Goal: Navigation & Orientation: Find specific page/section

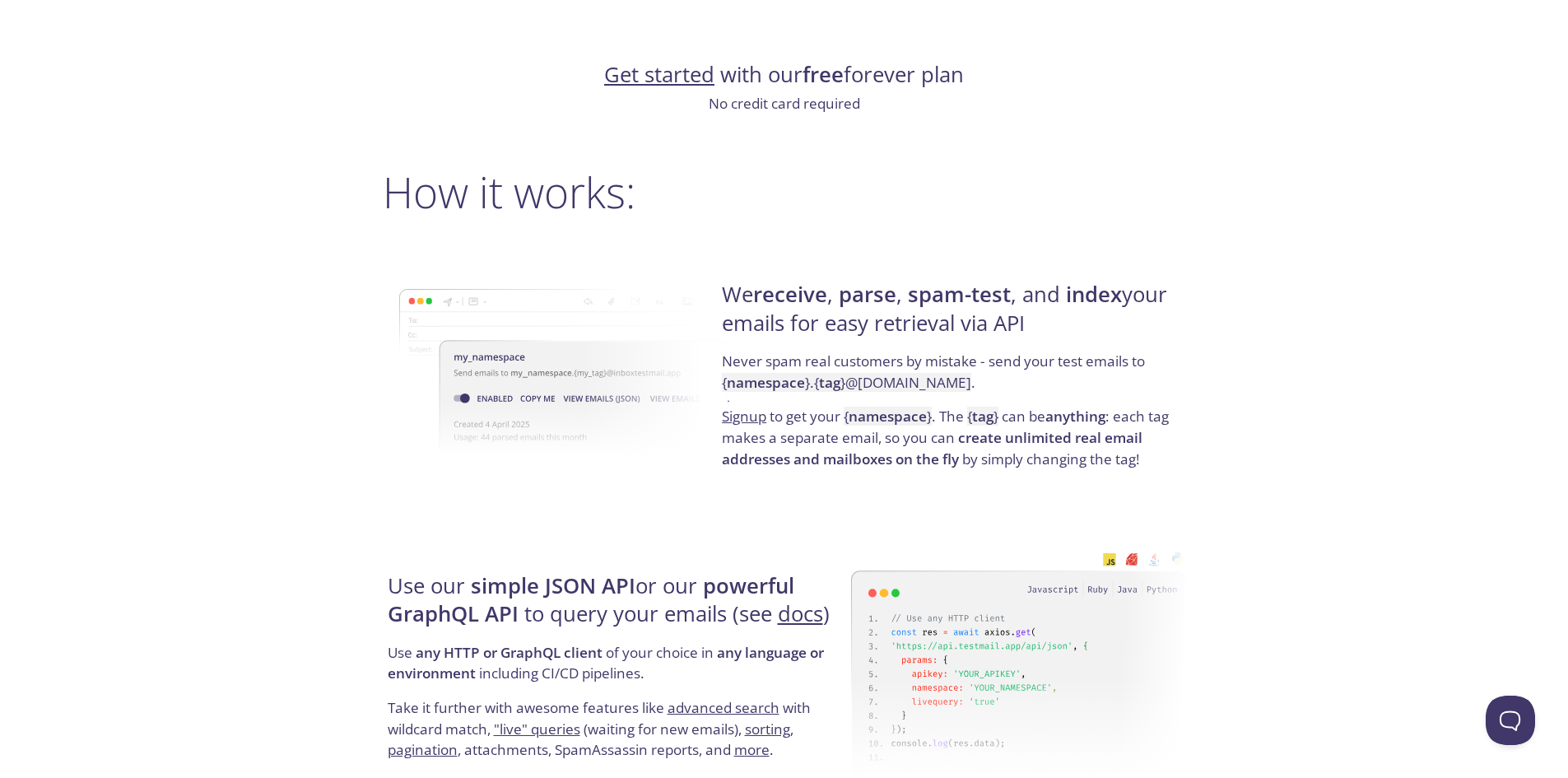
scroll to position [1153, 0]
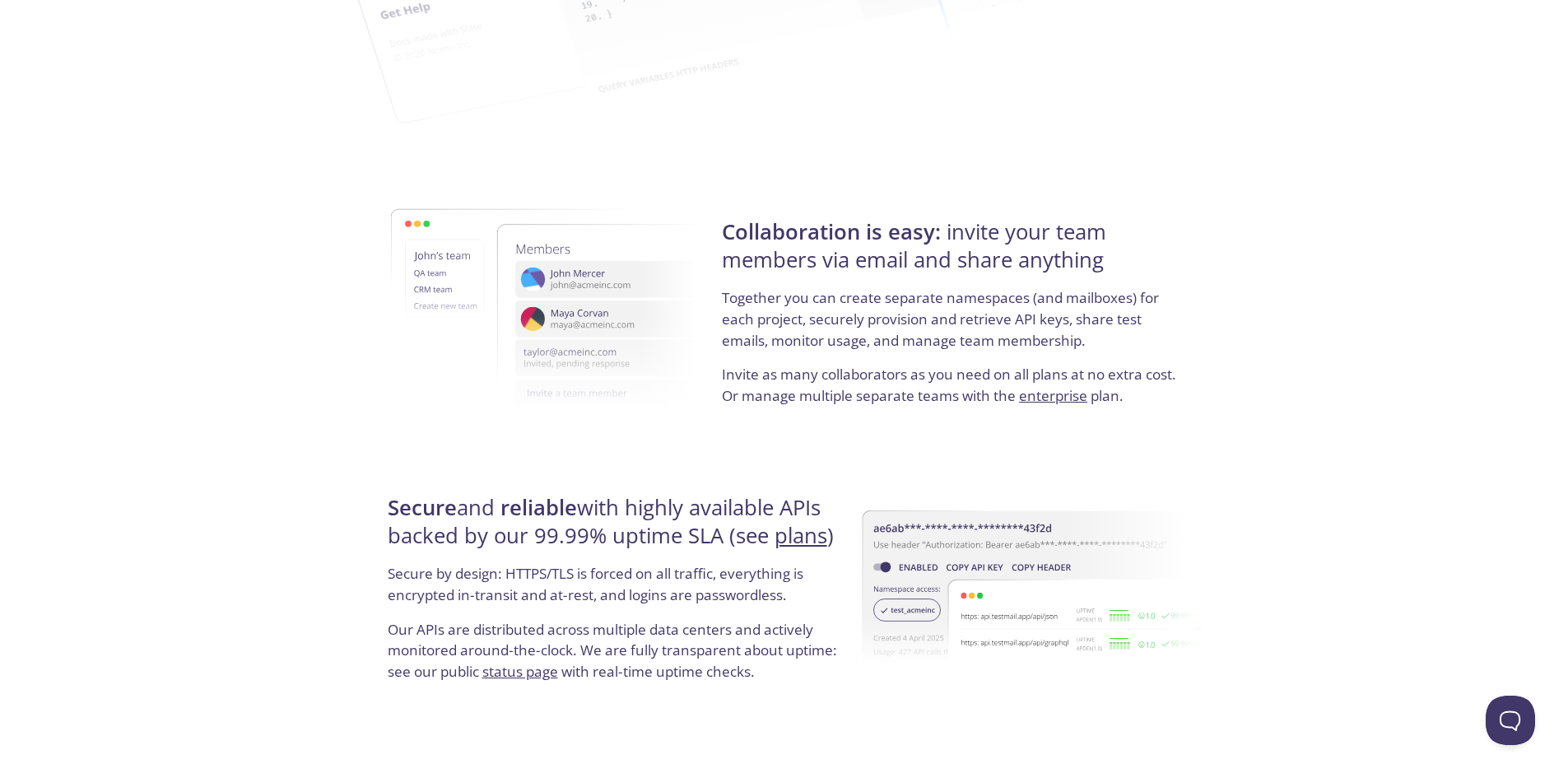
drag, startPoint x: 809, startPoint y: 104, endPoint x: 847, endPoint y: 472, distance: 370.0
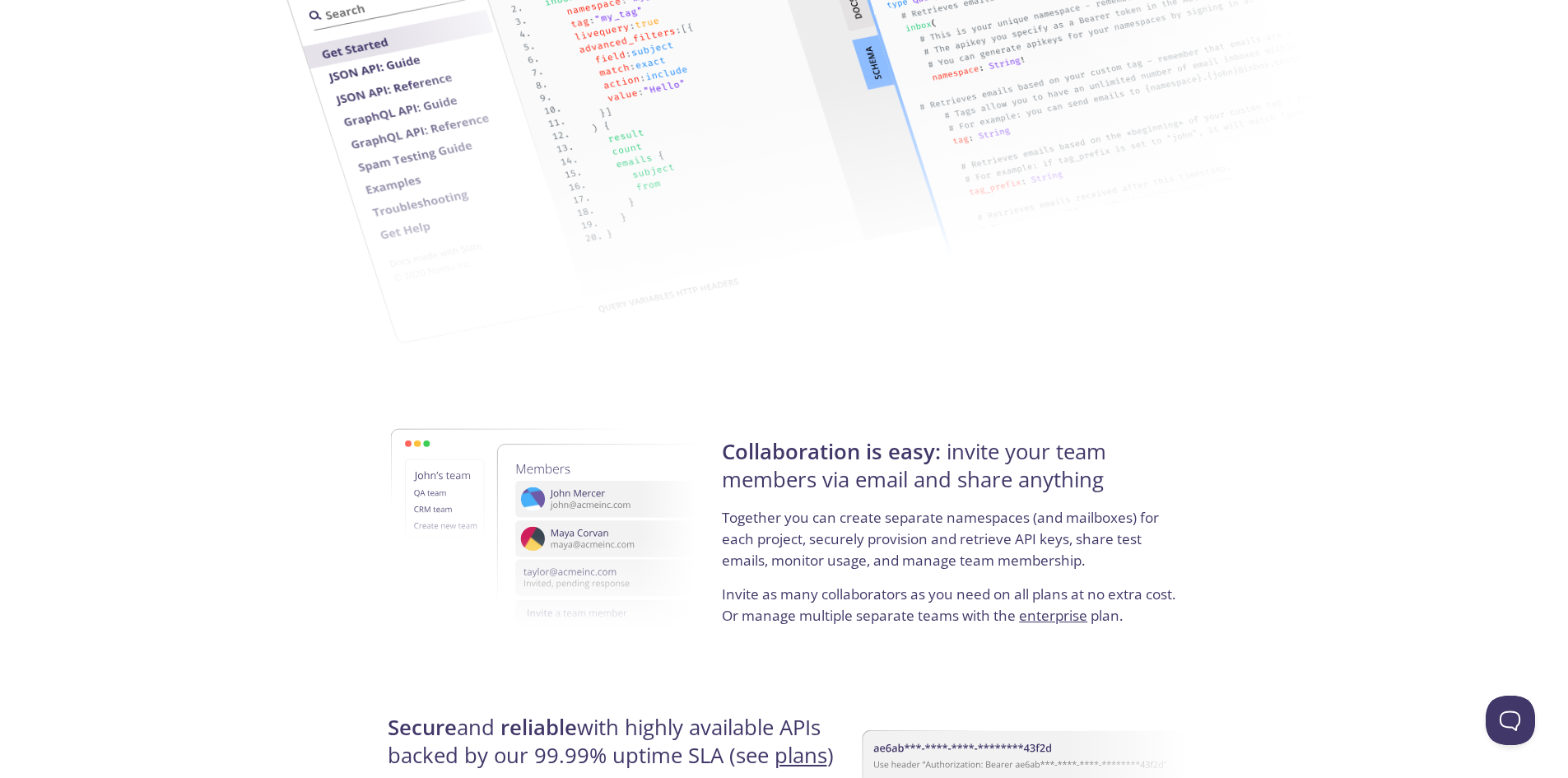
scroll to position [0, 0]
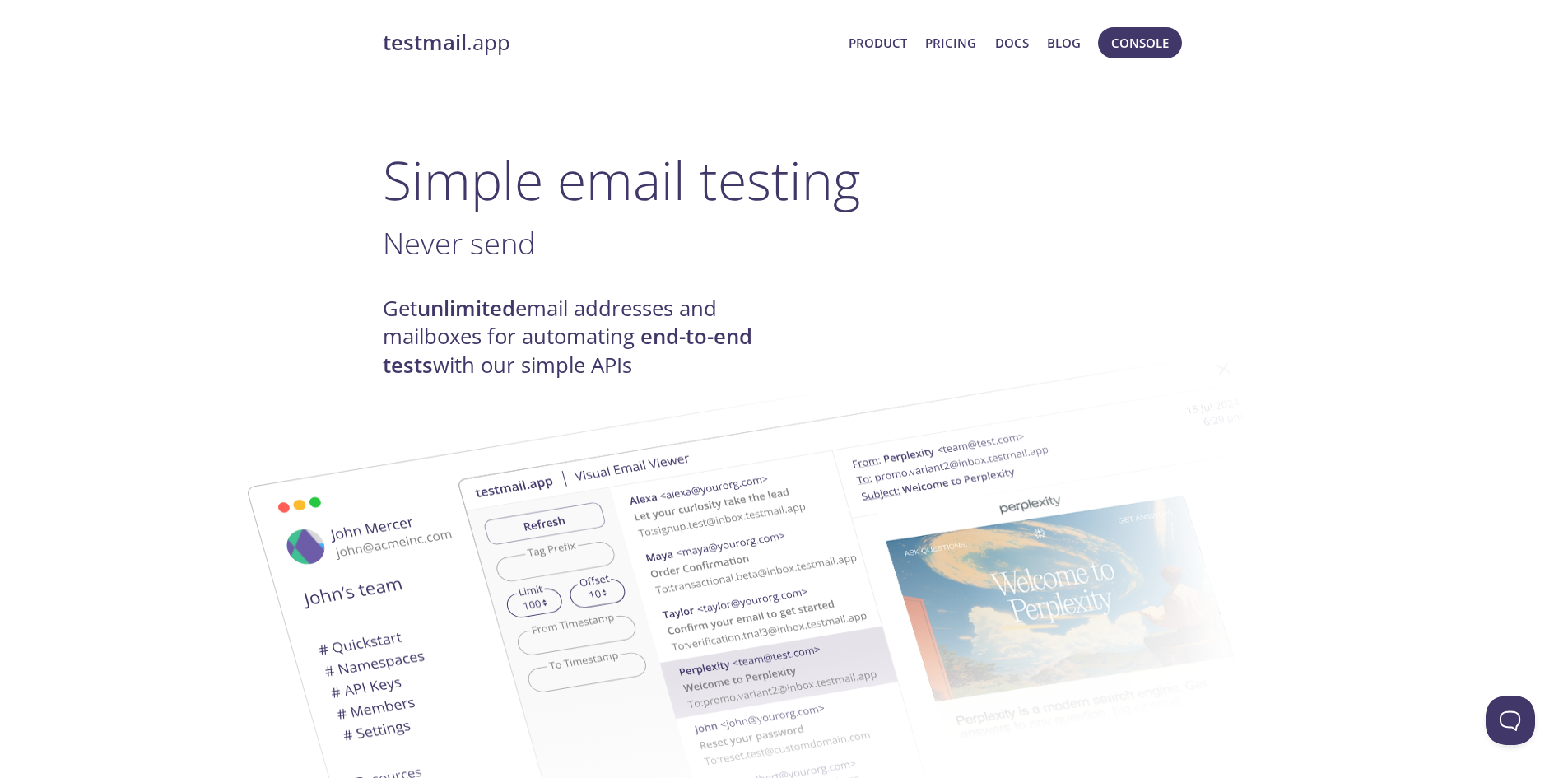
click at [964, 39] on link "Pricing" at bounding box center [950, 43] width 51 height 21
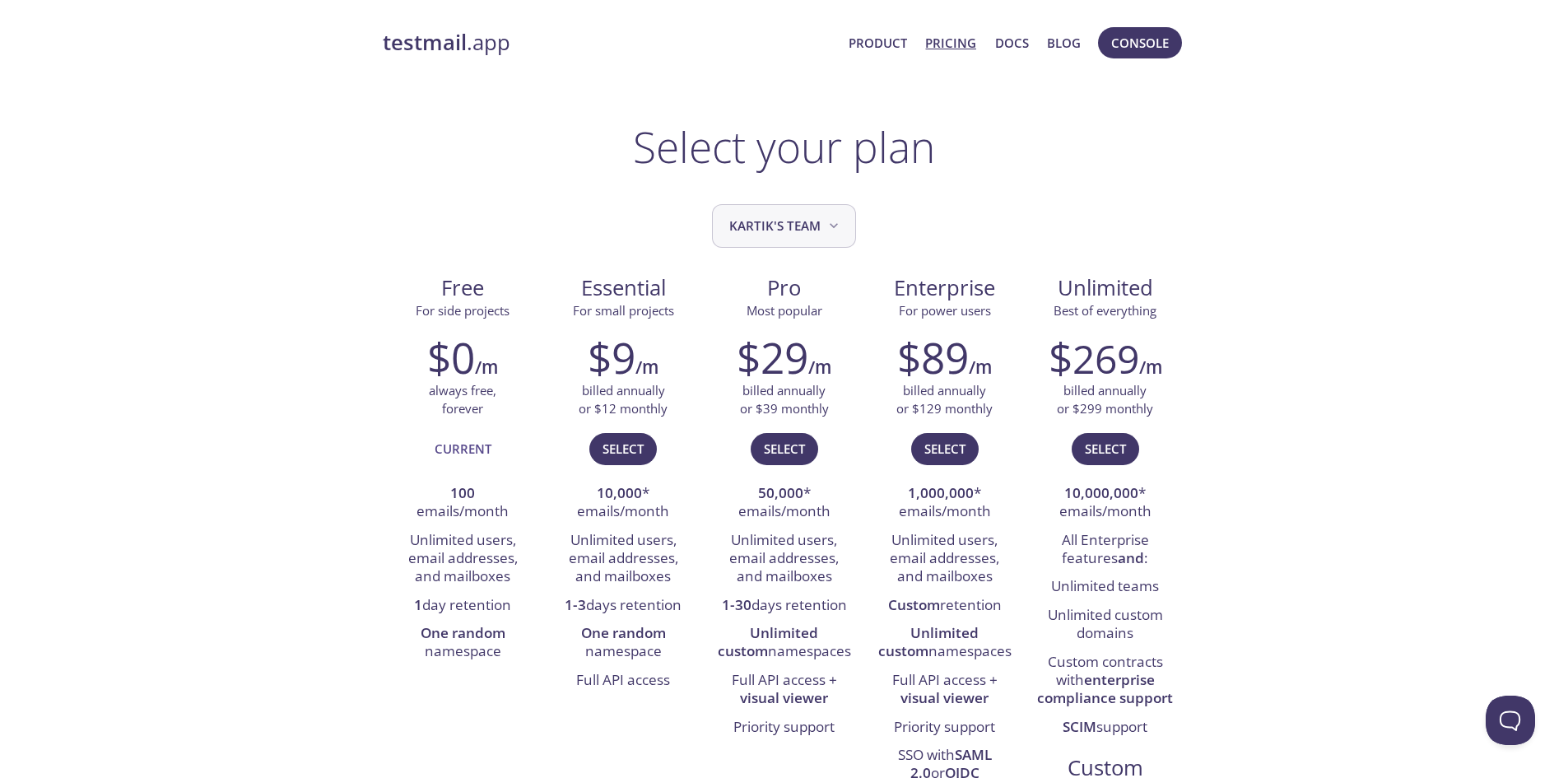
click at [789, 231] on span "Kartik's team" at bounding box center [785, 226] width 113 height 22
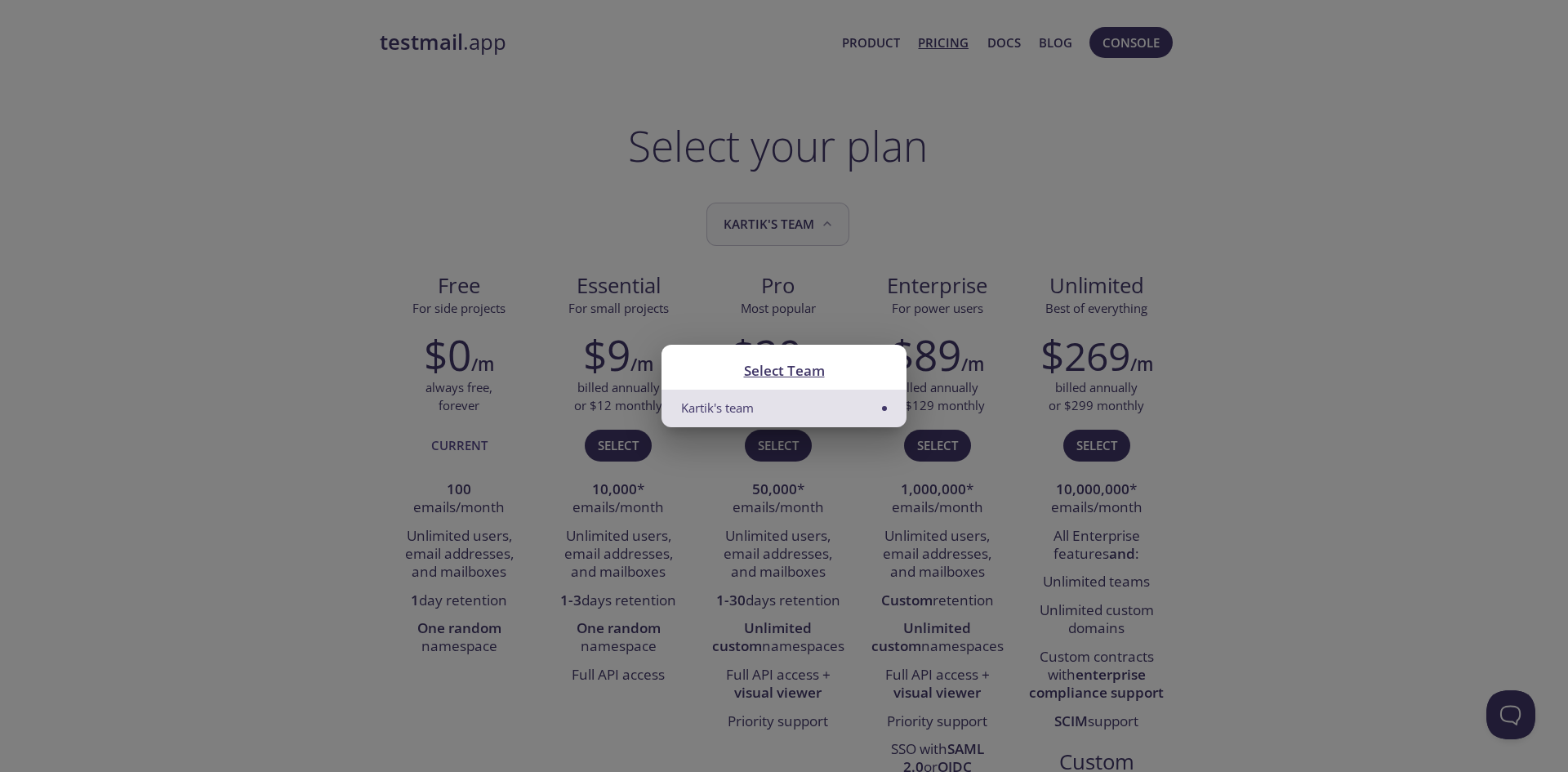
click at [783, 229] on div "Select Team Kartik's team" at bounding box center [784, 386] width 1568 height 772
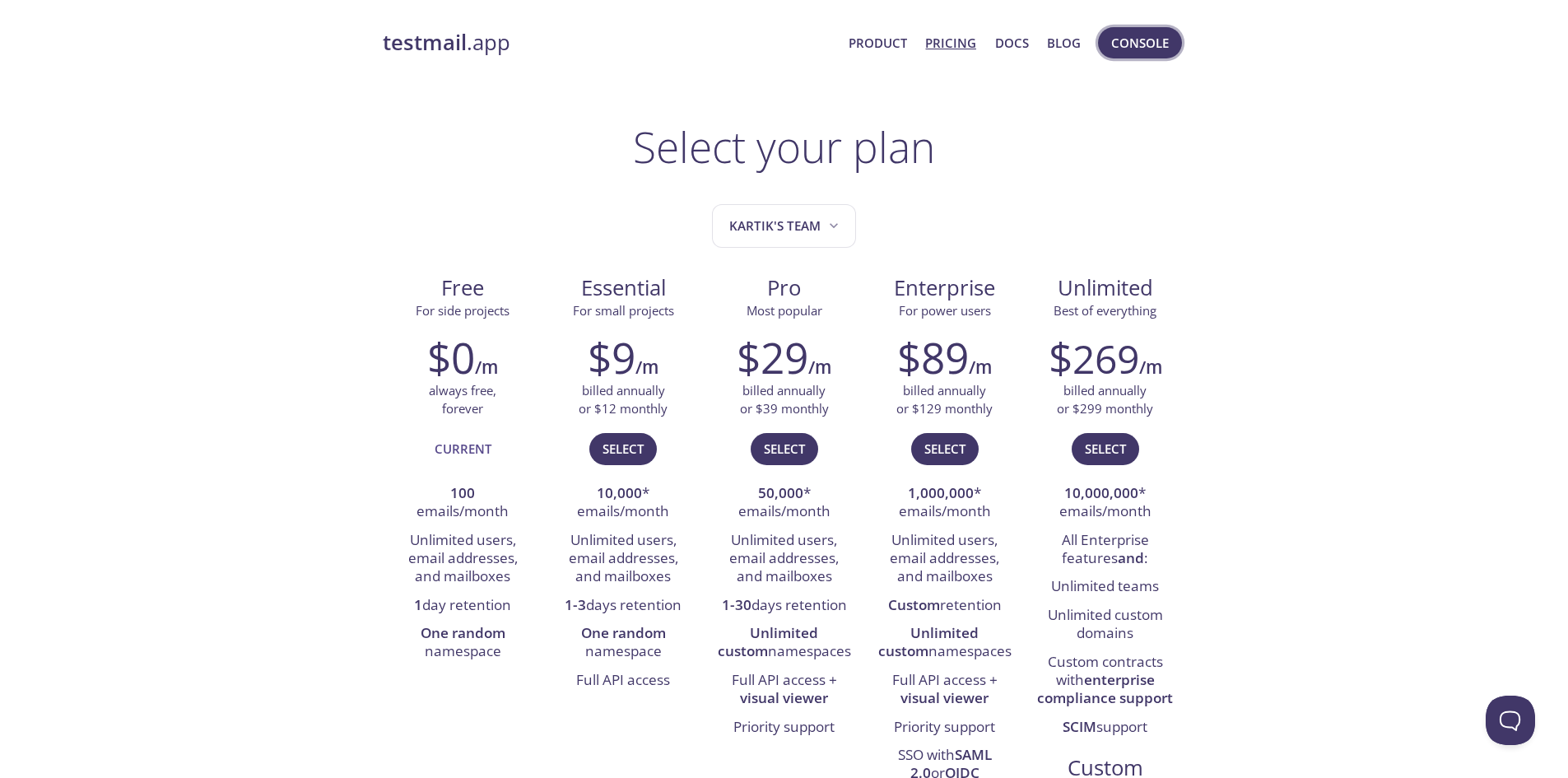
click at [1132, 41] on span "Console" at bounding box center [1139, 43] width 57 height 21
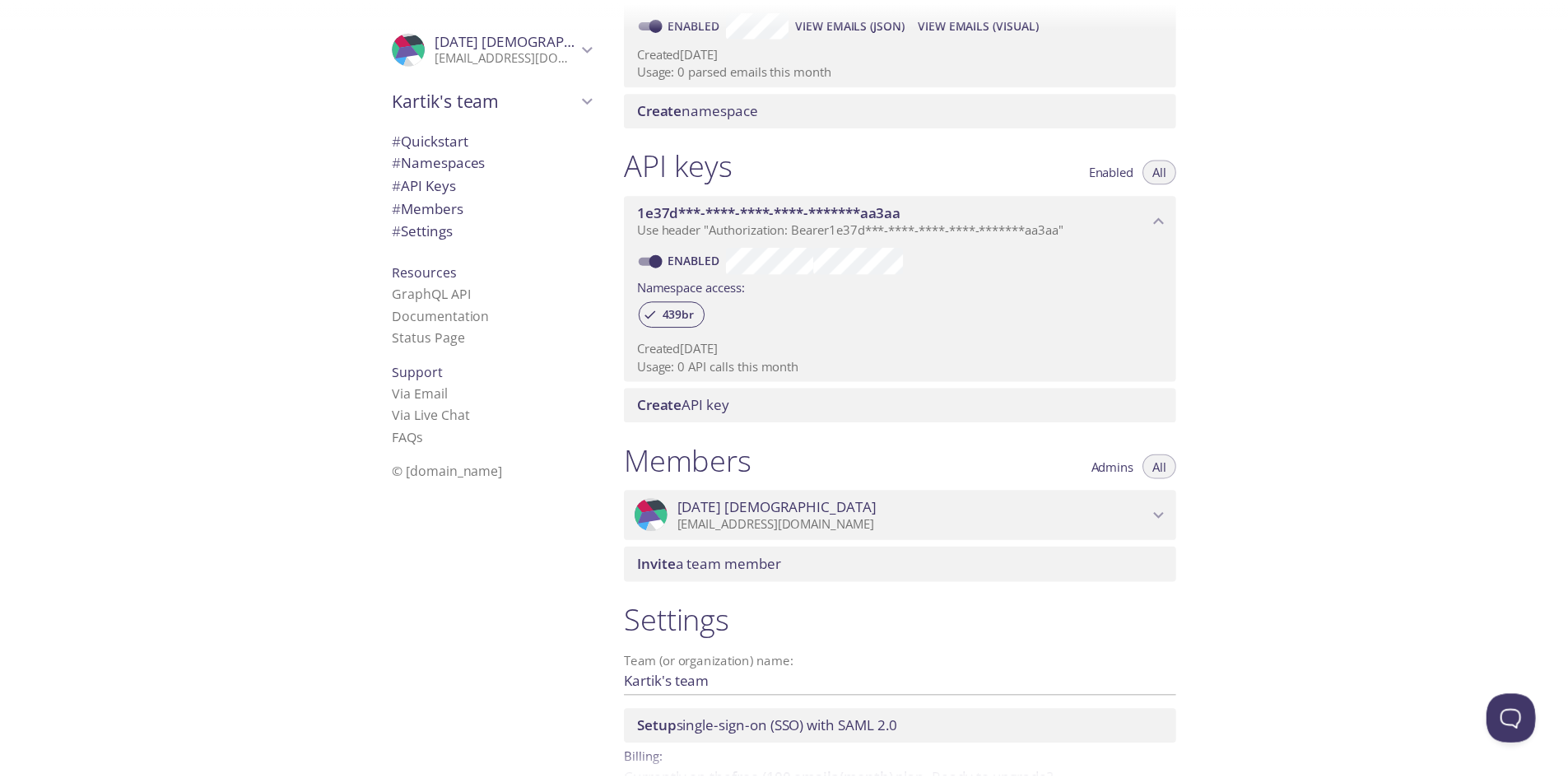
scroll to position [393, 0]
